Goal: Task Accomplishment & Management: Manage account settings

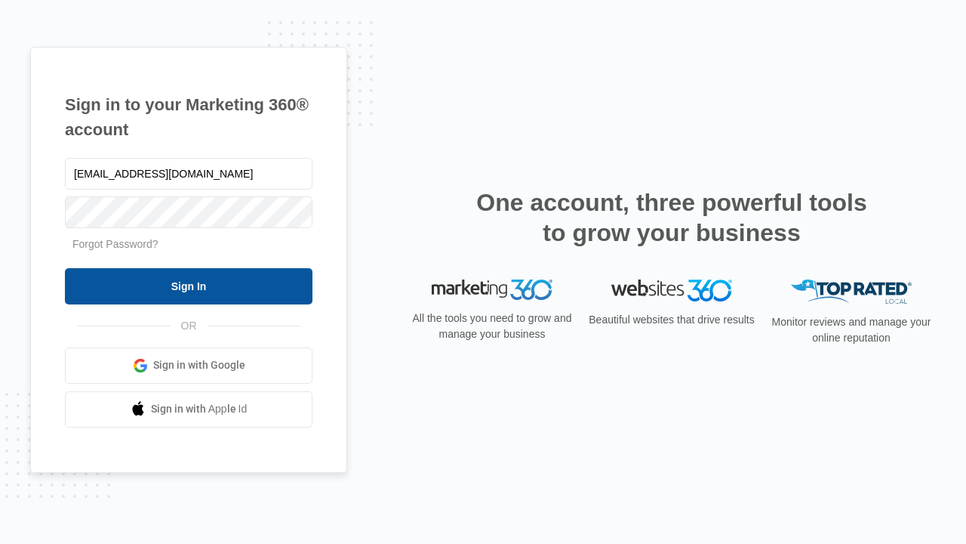
click at [189, 285] on input "Sign In" at bounding box center [189, 286] width 248 height 36
